Goal: Find specific page/section: Find specific page/section

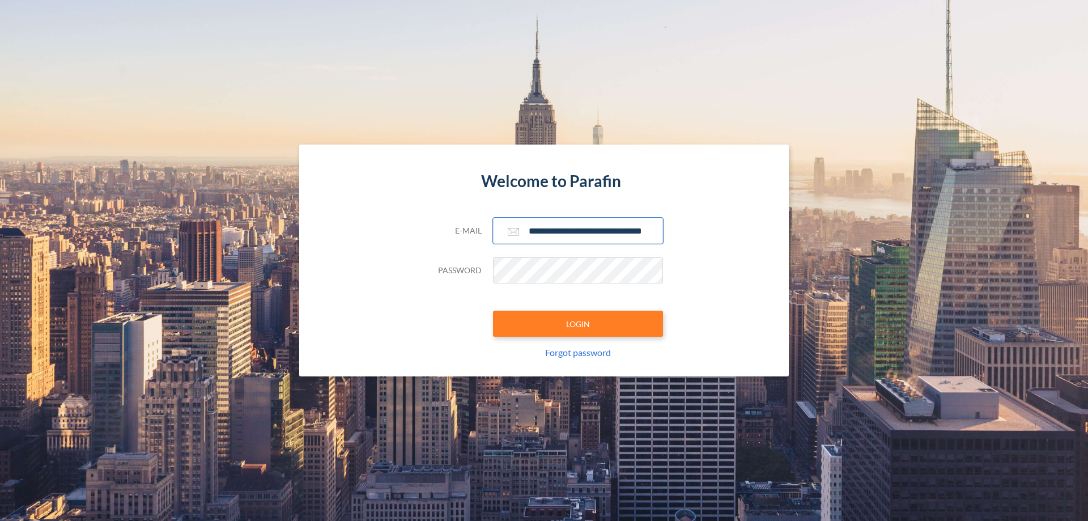
scroll to position [0, 18]
type input "**********"
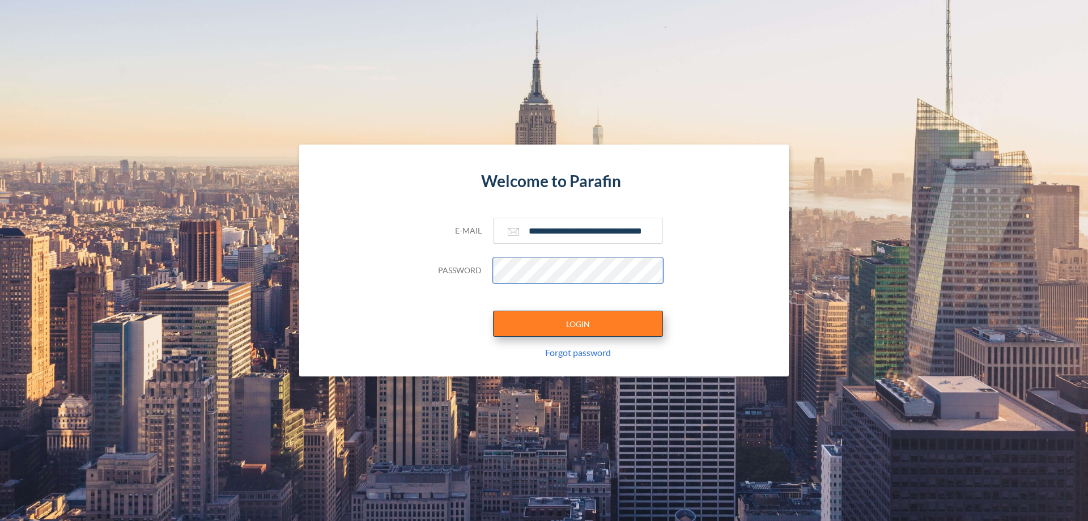
scroll to position [0, 0]
click at [578, 324] on button "LOGIN" at bounding box center [578, 323] width 170 height 26
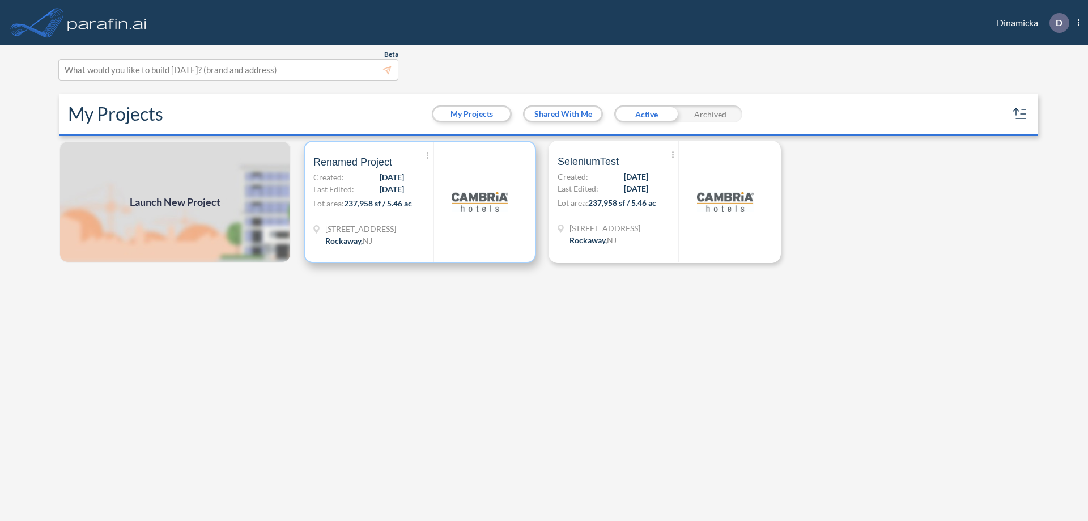
scroll to position [3, 0]
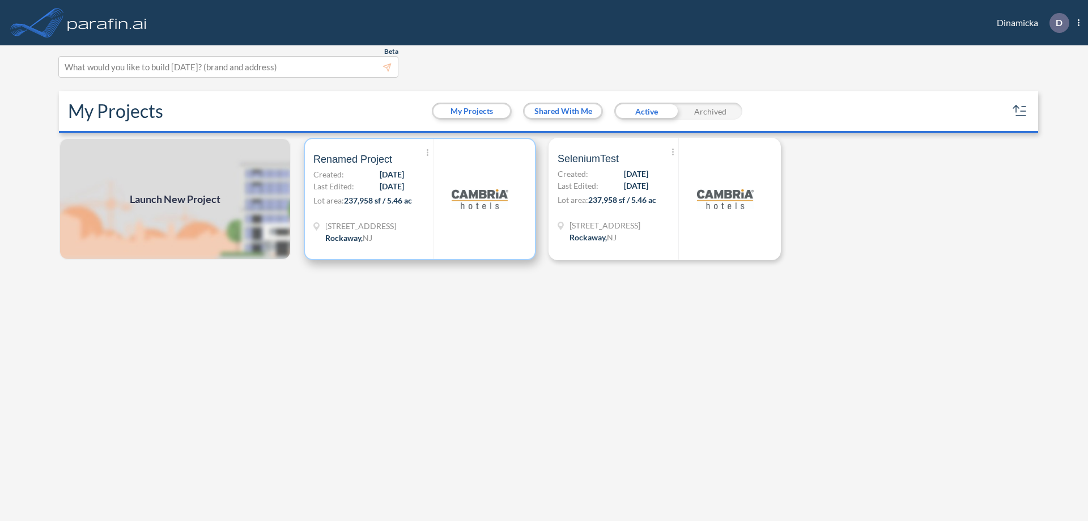
click at [420, 199] on p "Lot area: 237,958 sf / 5.46 ac" at bounding box center [373, 202] width 120 height 16
